Goal: Task Accomplishment & Management: Use online tool/utility

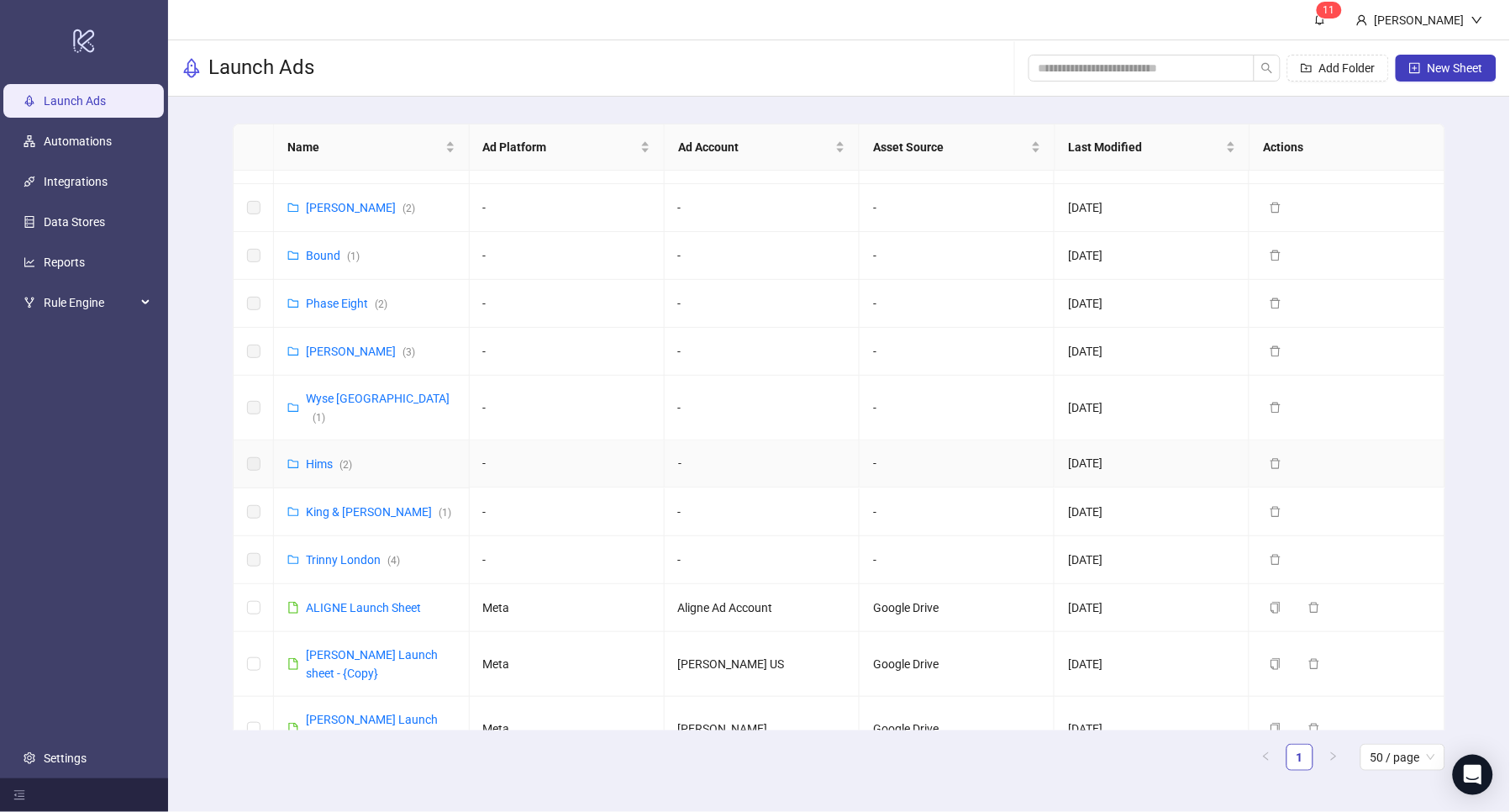
scroll to position [800, 0]
click at [332, 506] on link "King & [PERSON_NAME] ( 1 )" at bounding box center [378, 513] width 145 height 14
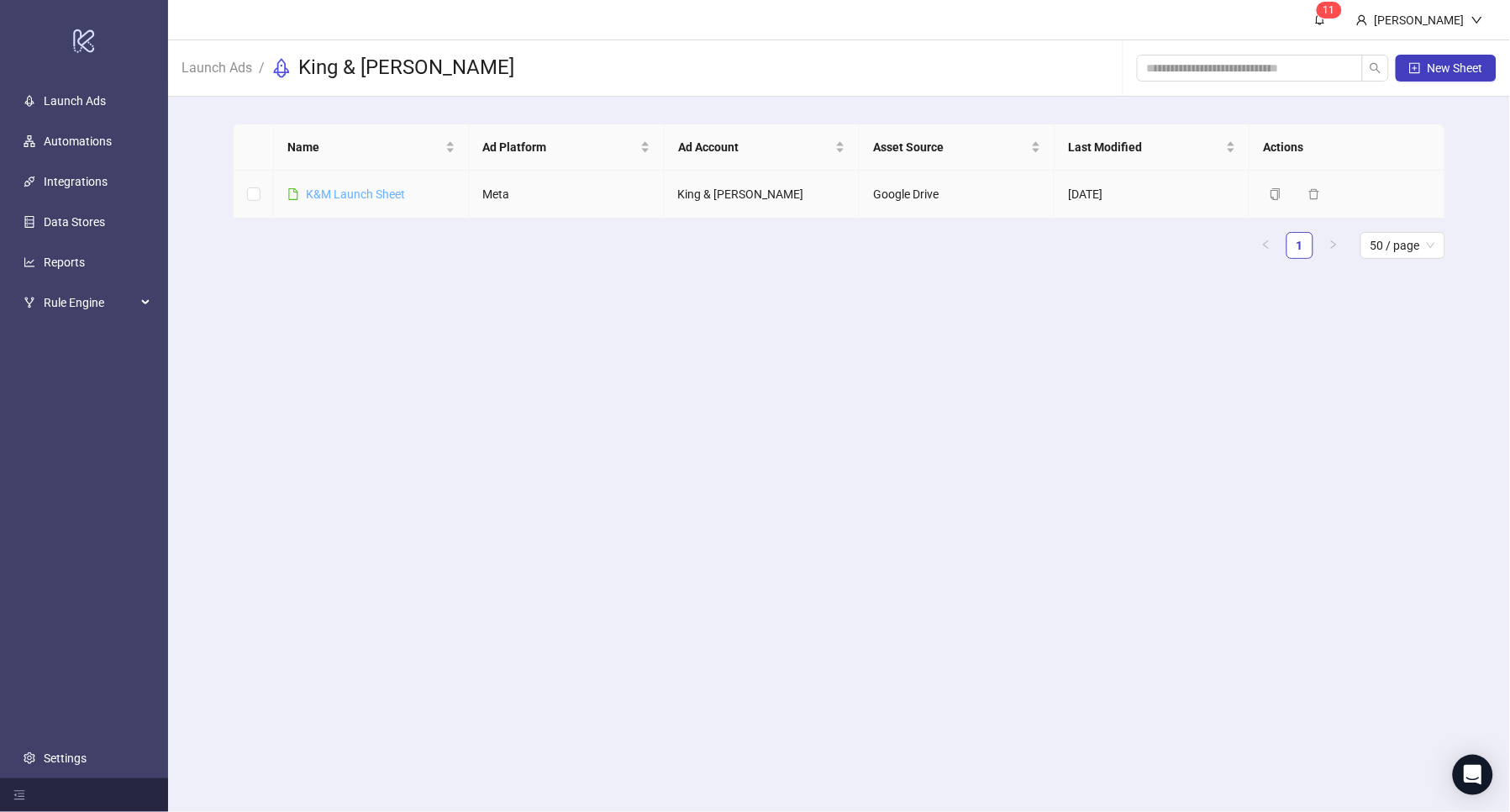
click at [373, 194] on link "K&M Launch Sheet" at bounding box center [355, 195] width 99 height 14
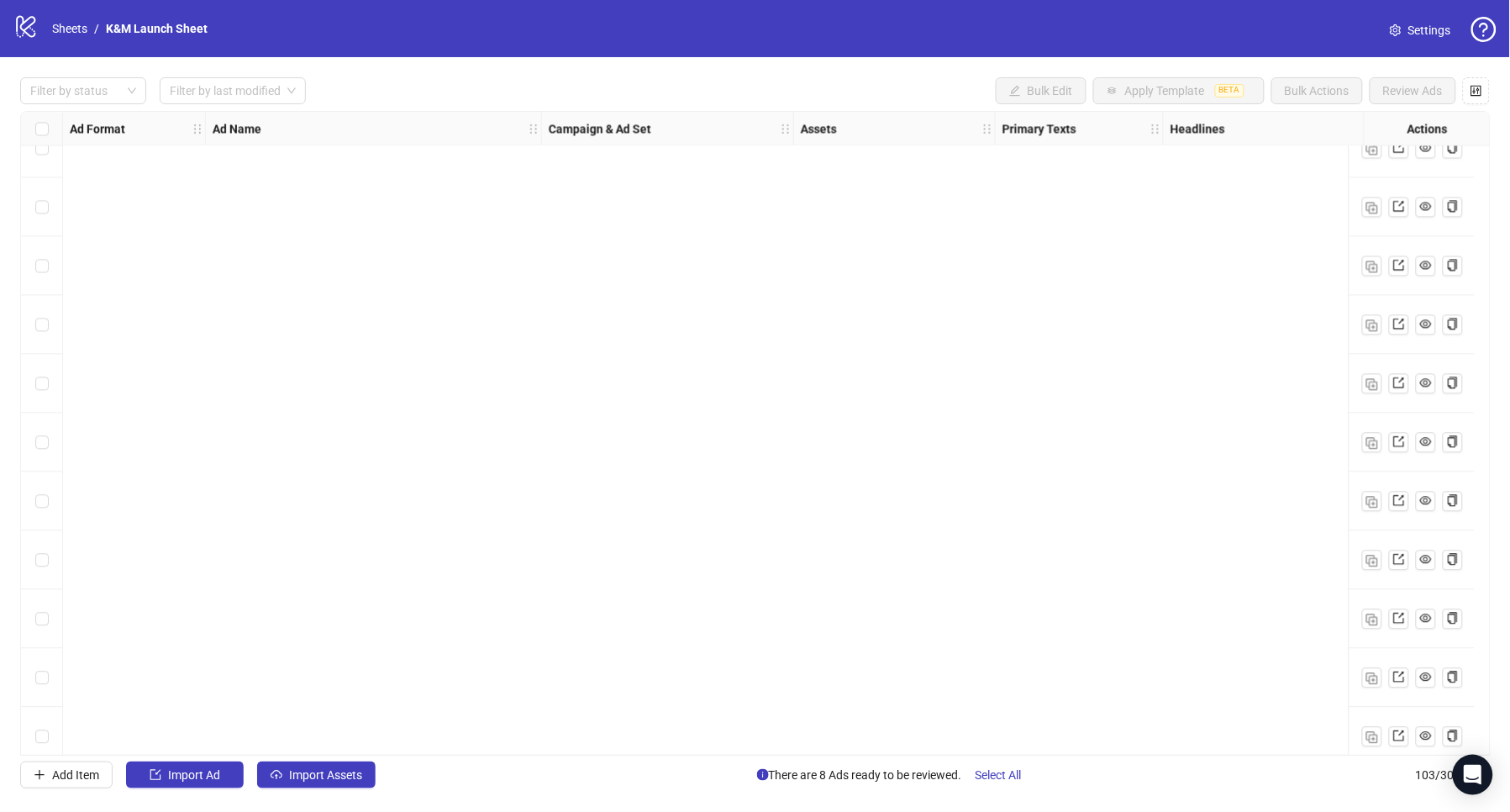
scroll to position [5455, 0]
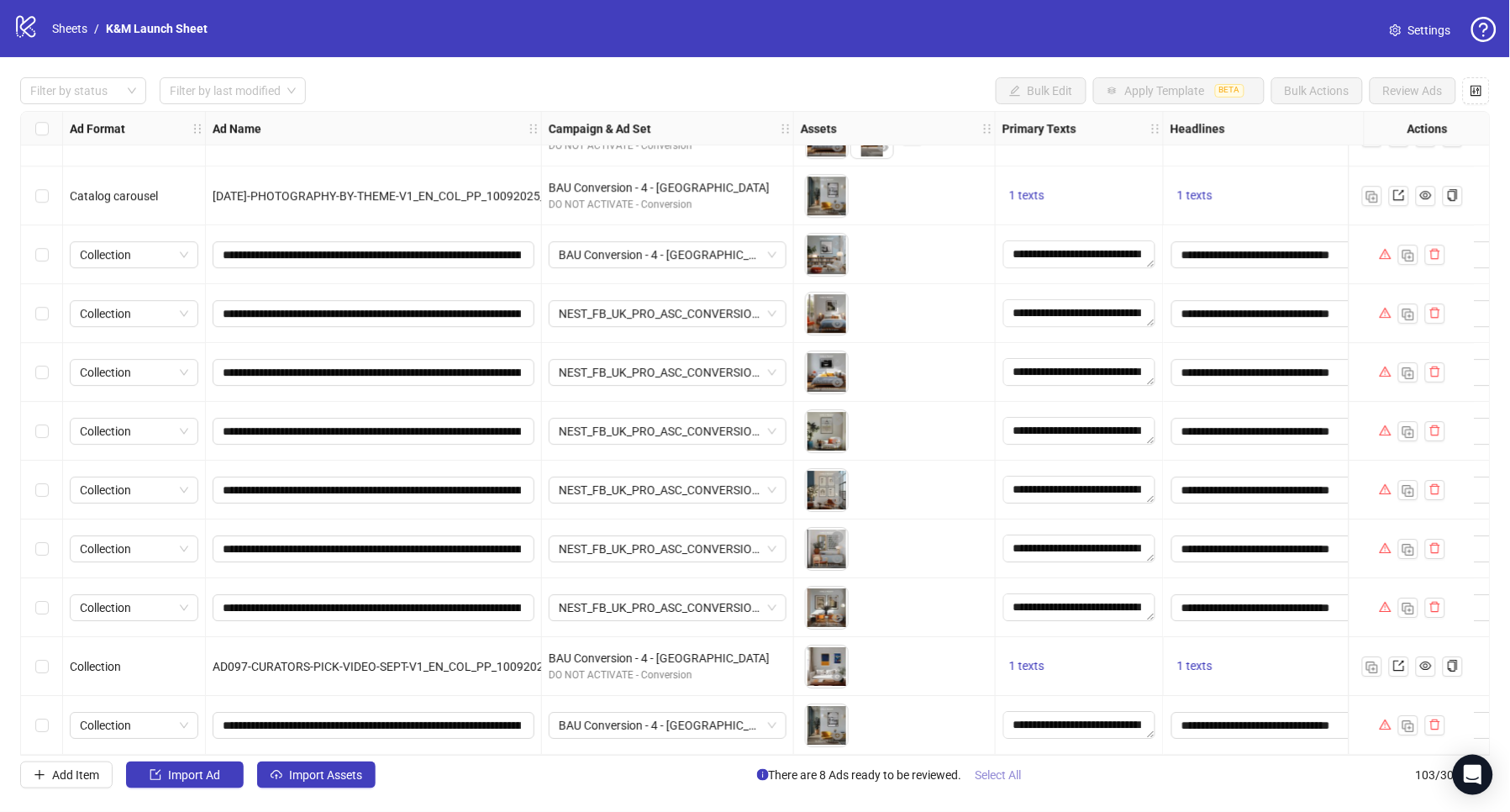
click at [986, 772] on span "Select All" at bounding box center [998, 775] width 46 height 14
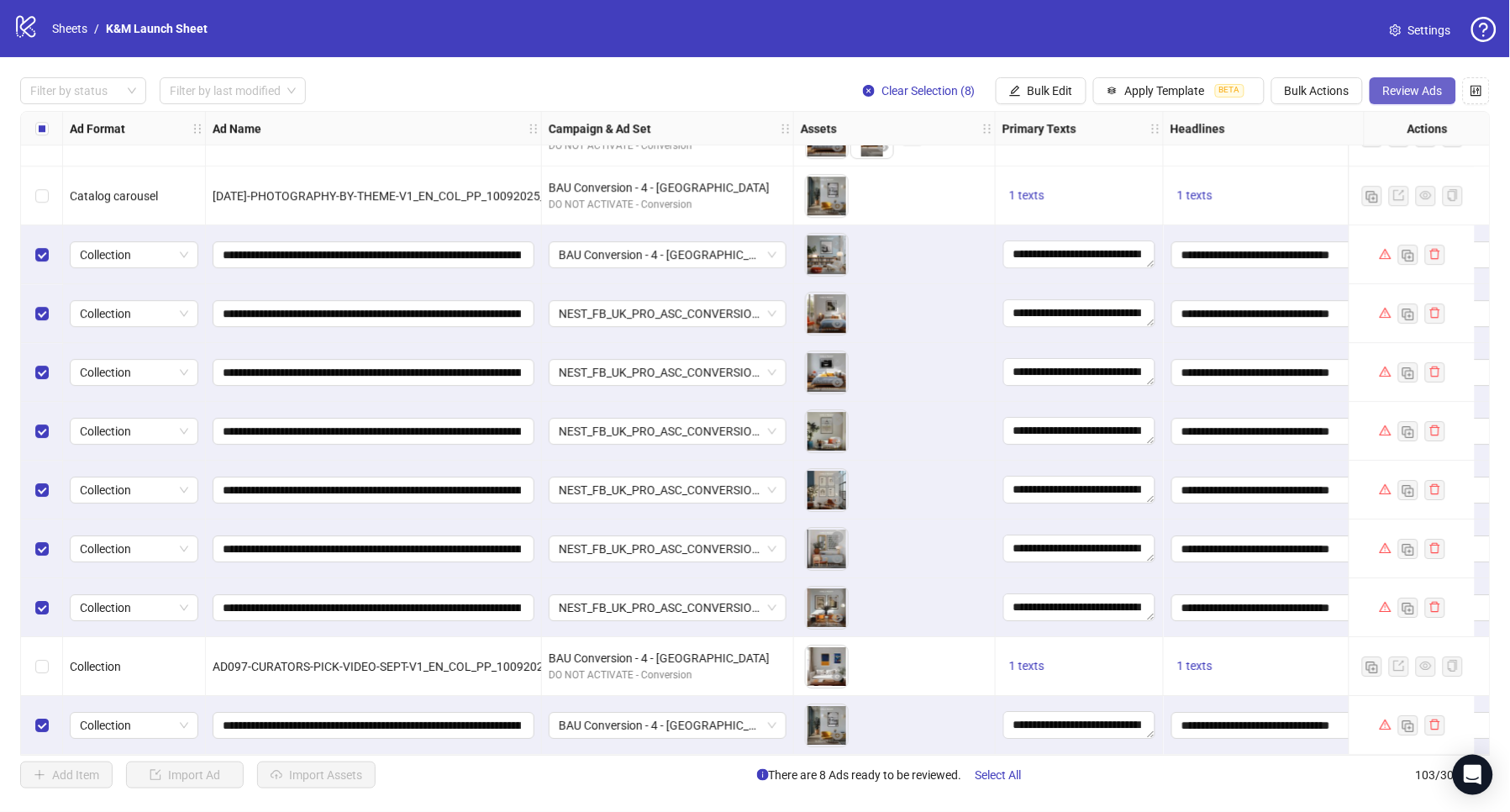
click at [1401, 94] on span "Review Ads" at bounding box center [1413, 90] width 60 height 14
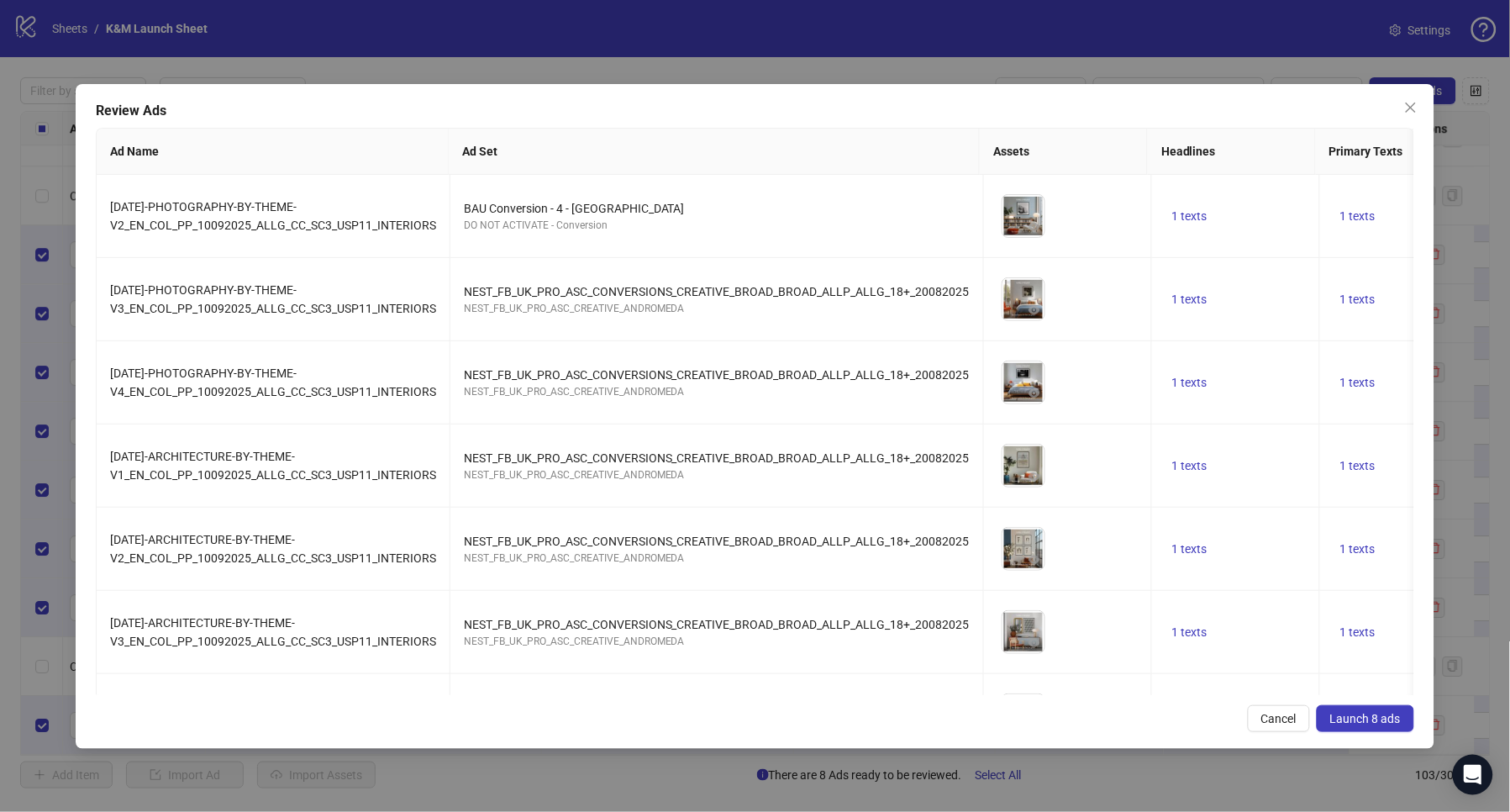
click at [1350, 719] on span "Launch 8 ads" at bounding box center [1365, 719] width 71 height 14
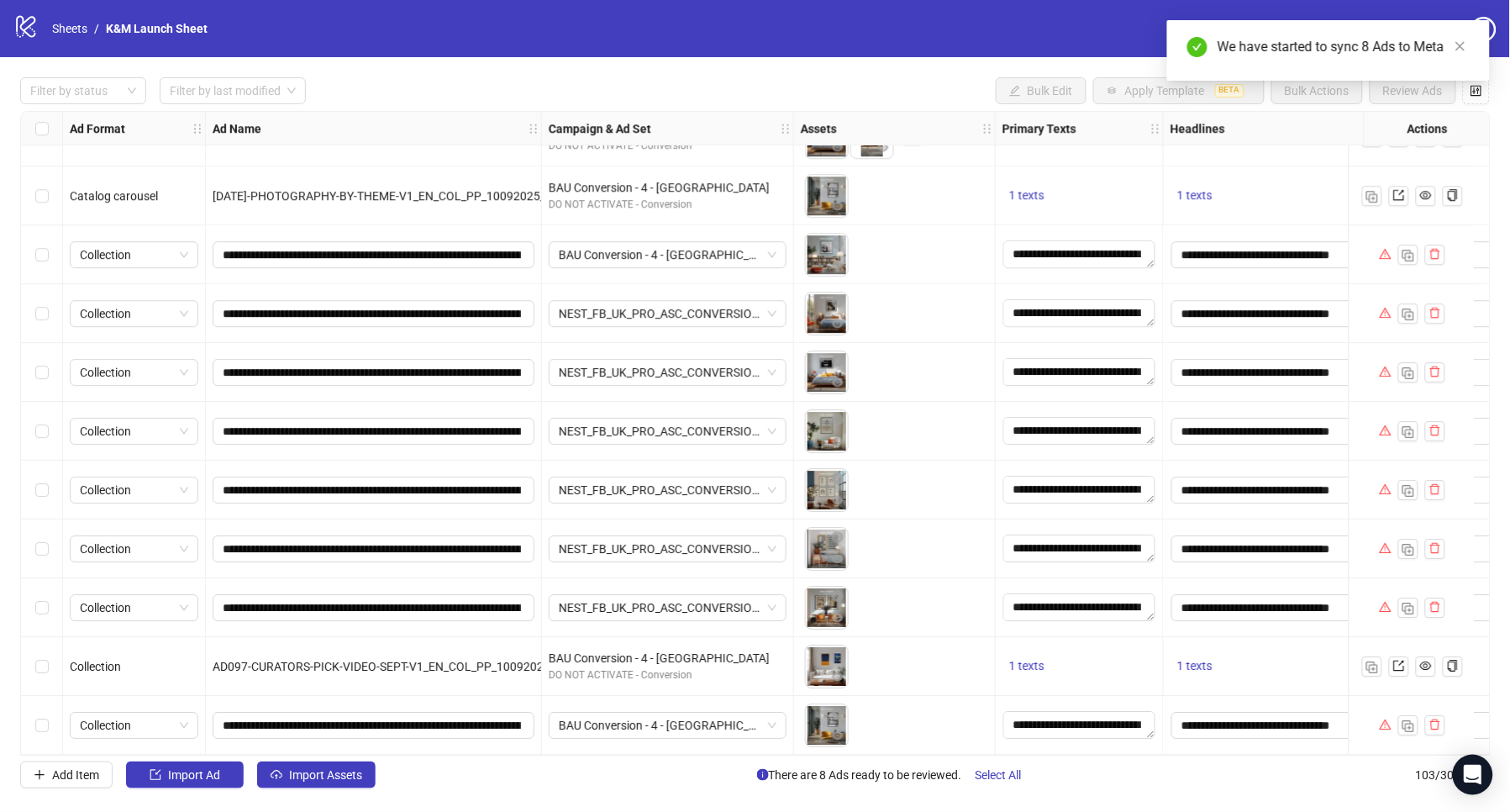
click at [1384, 249] on icon "warning" at bounding box center [1384, 254] width 12 height 10
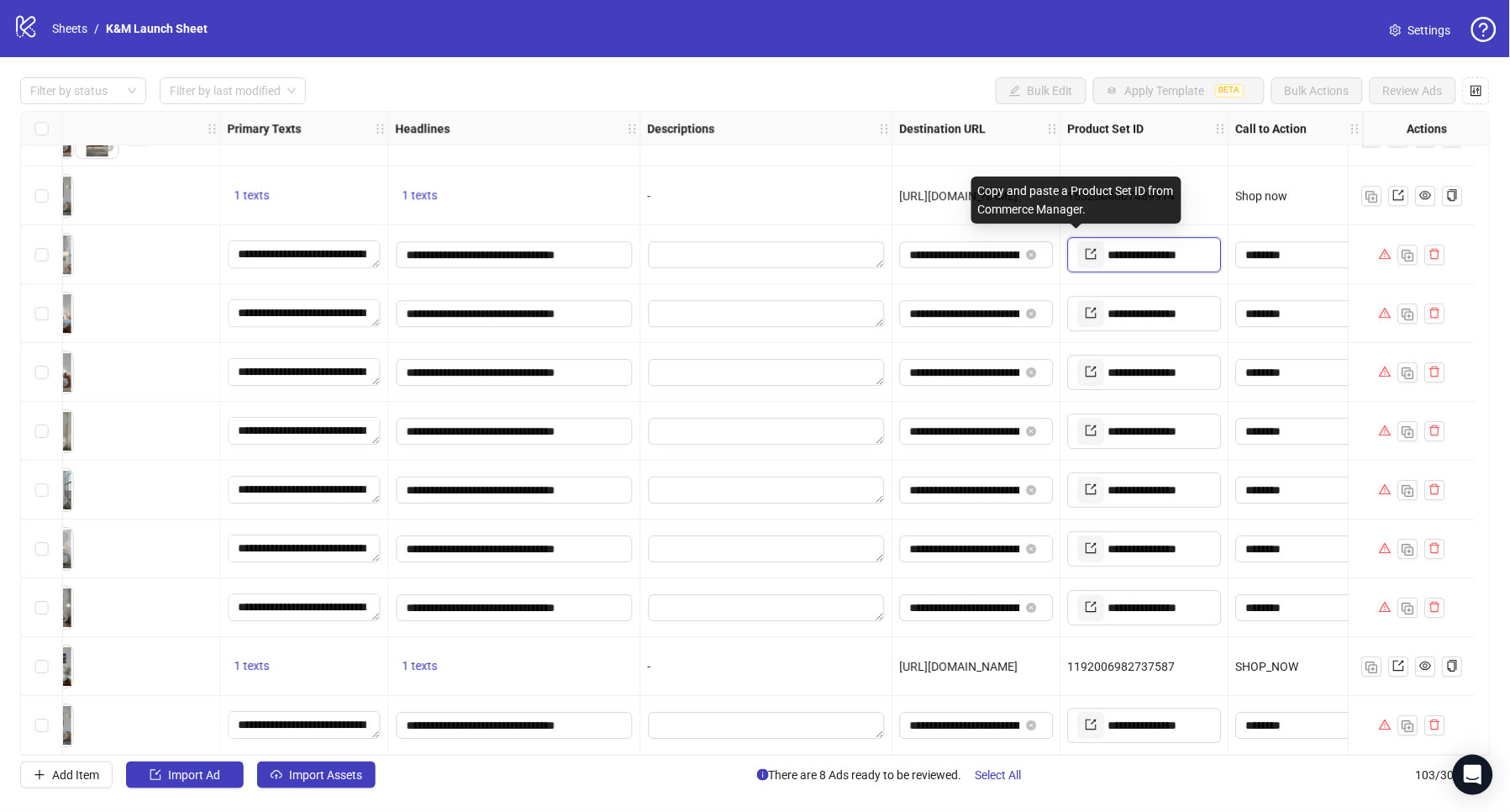
click at [1086, 251] on icon "export" at bounding box center [1091, 254] width 11 height 11
